Goal: Check status: Check status

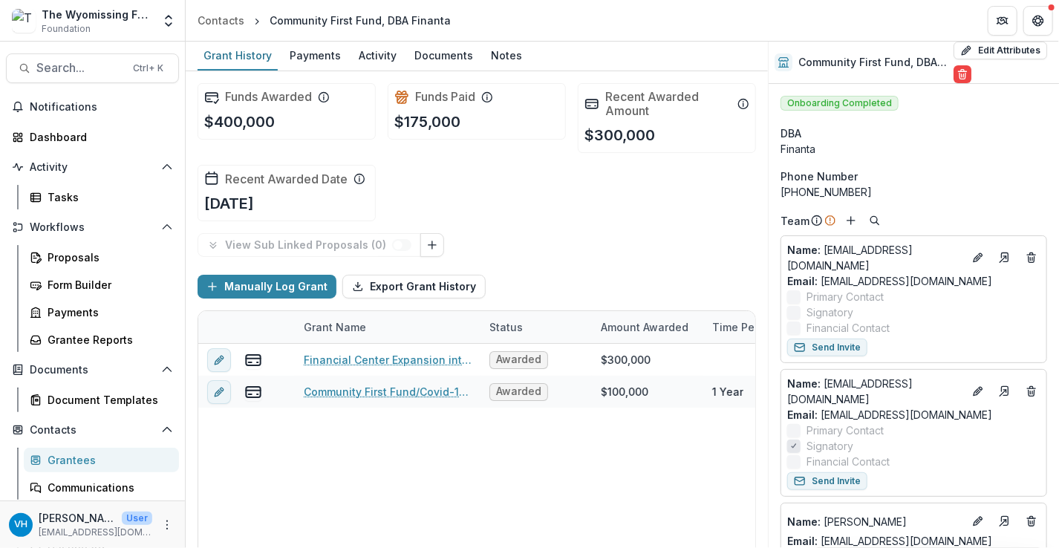
scroll to position [61, 0]
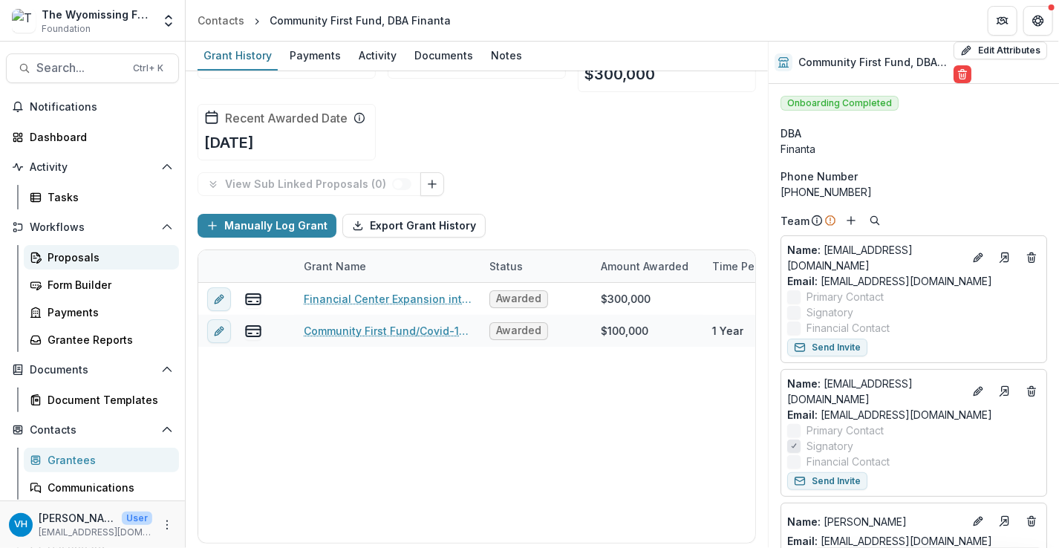
click at [95, 255] on div "Proposals" at bounding box center [108, 257] width 120 height 16
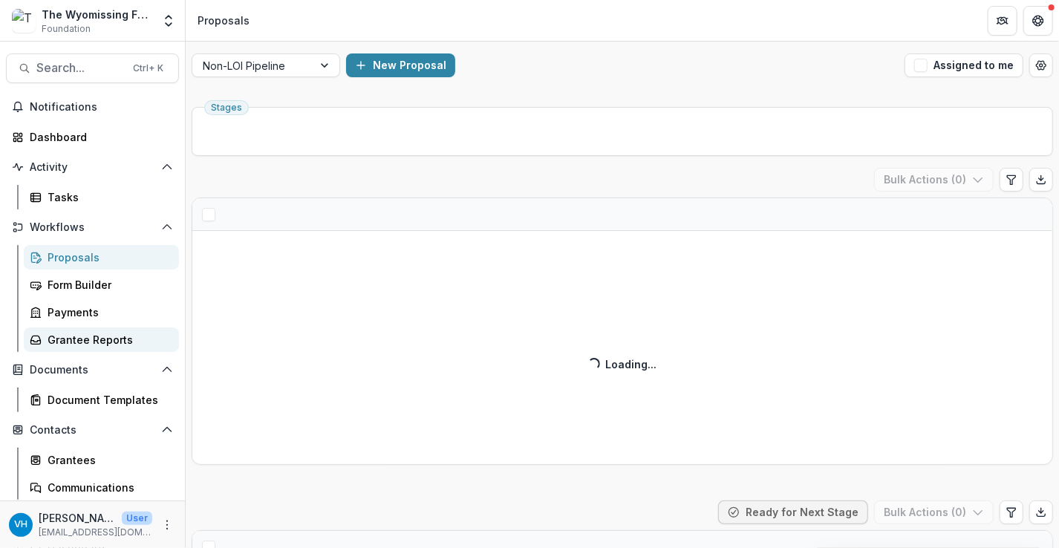
click at [118, 342] on div "Grantee Reports" at bounding box center [108, 340] width 120 height 16
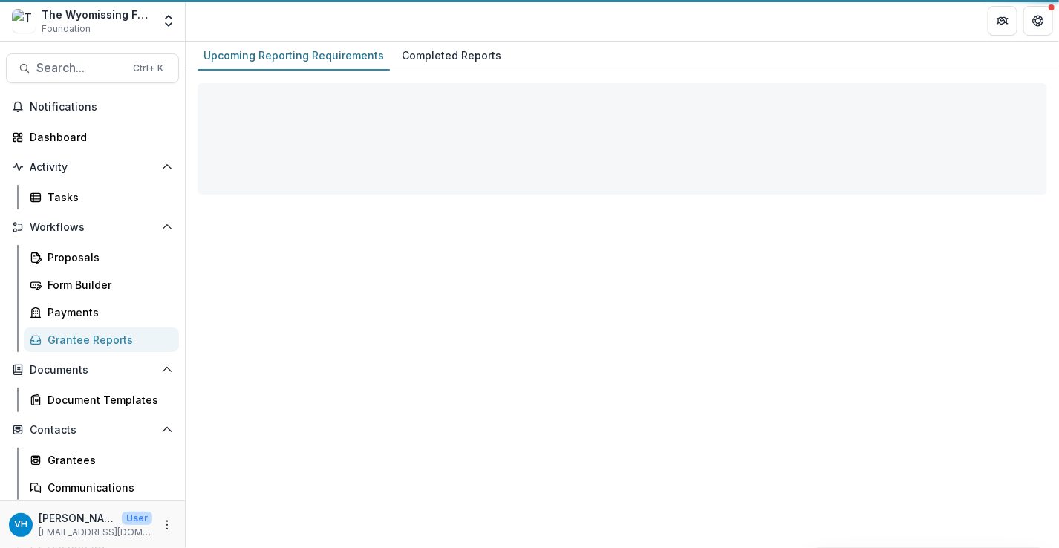
click at [118, 342] on div "Grantee Reports" at bounding box center [108, 340] width 120 height 16
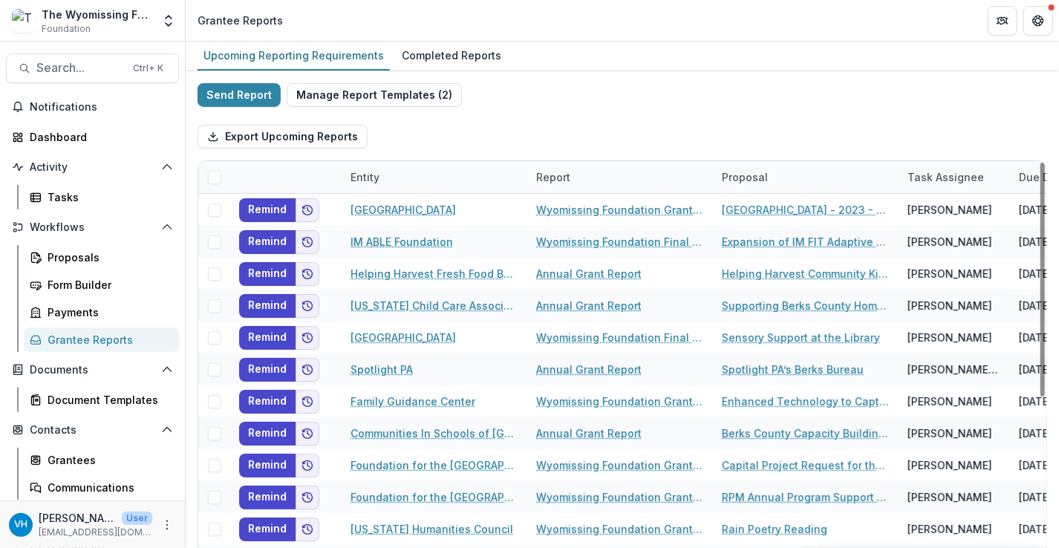
click at [425, 39] on header "Grantee Reports" at bounding box center [622, 20] width 873 height 41
click at [431, 48] on div "Completed Reports" at bounding box center [451, 56] width 111 height 22
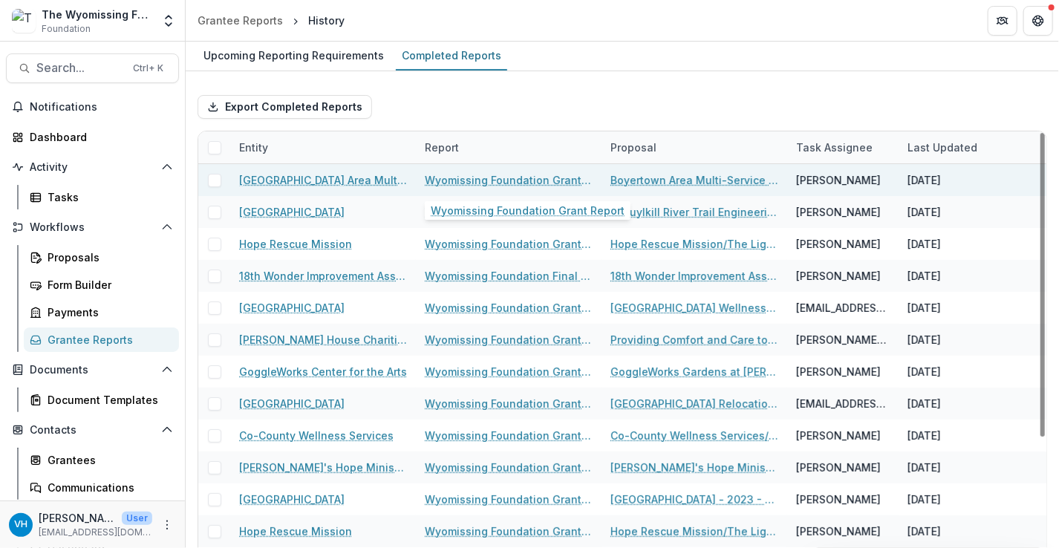
click at [463, 174] on link "Wyomissing Foundation Grant Report" at bounding box center [509, 180] width 168 height 16
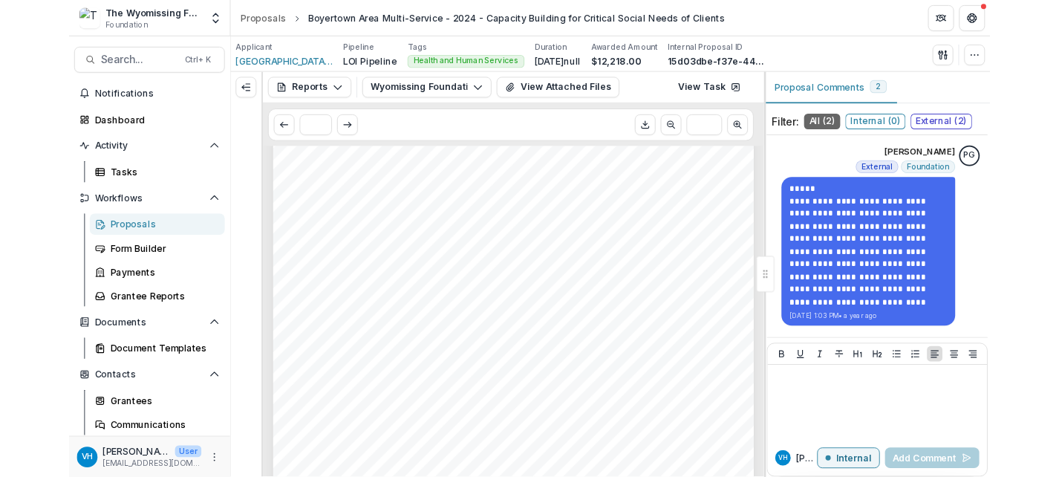
scroll to position [149, 0]
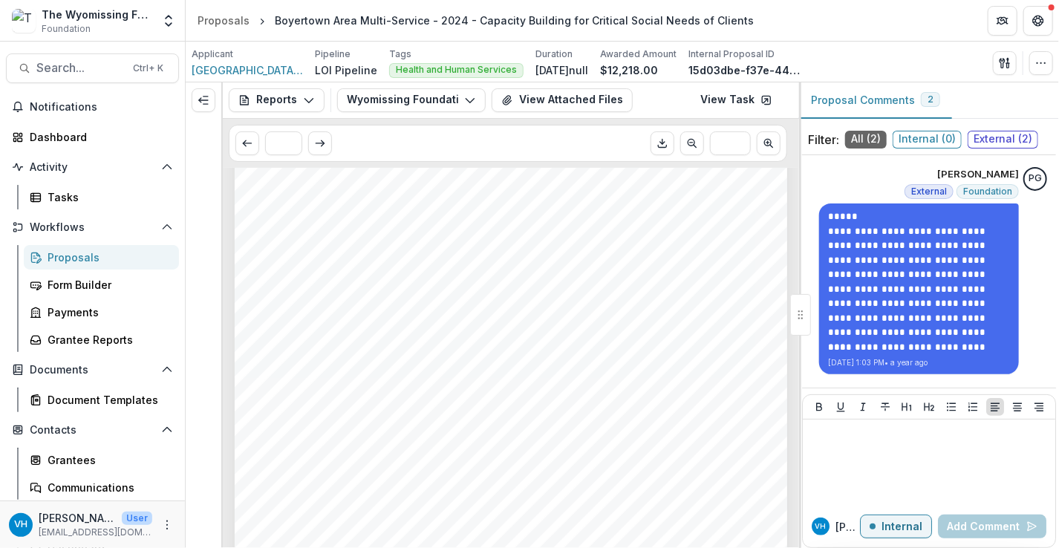
click at [698, 519] on span "Our organizational infrastructural capacity-building initiative has enhanced th…" at bounding box center [497, 524] width 458 height 11
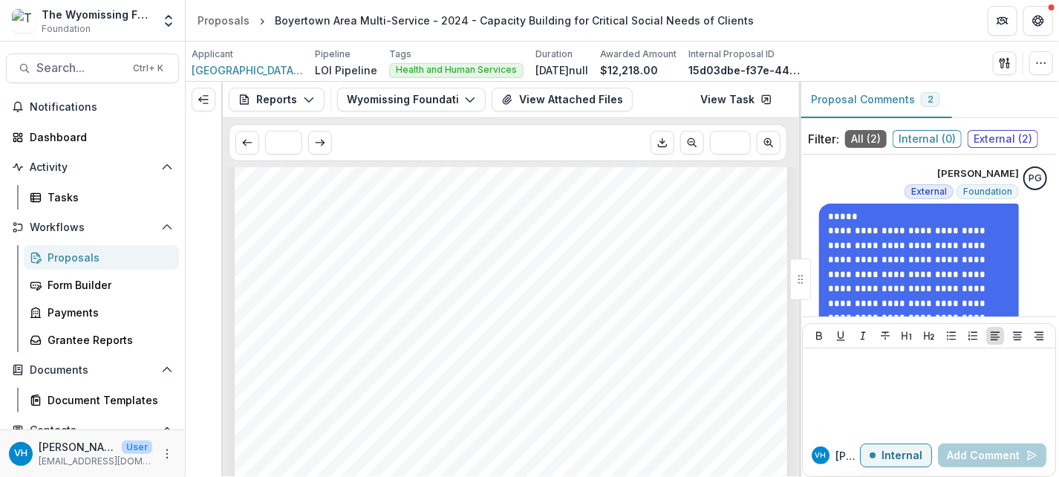
drag, startPoint x: 412, startPoint y: 469, endPoint x: 679, endPoint y: 369, distance: 285.5
click at [410, 469] on div "Submission Responses ORGANIZATION NAME [GEOGRAPHIC_DATA] Area Multi-Service GRA…" at bounding box center [511, 410] width 552 height 782
drag, startPoint x: 83, startPoint y: 252, endPoint x: 91, endPoint y: 253, distance: 7.5
click at [83, 252] on div "Proposals" at bounding box center [108, 257] width 120 height 16
